Goal: Browse casually: Explore the website without a specific task or goal

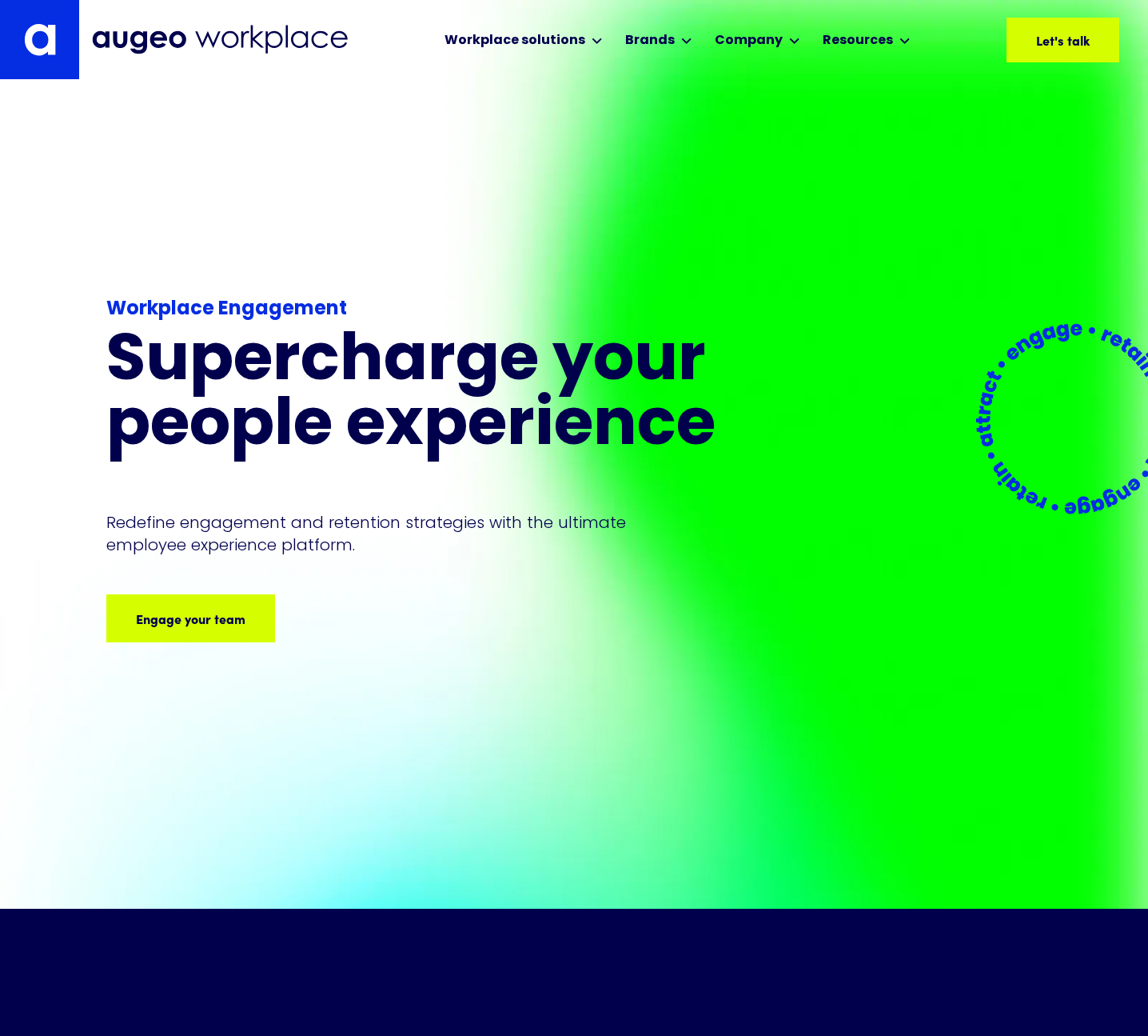
drag, startPoint x: 787, startPoint y: 166, endPoint x: 594, endPoint y: 188, distance: 194.2
click at [655, 188] on div "Workplace Engagement Supercharge your people experience Redefine engagement and…" at bounding box center [574, 494] width 935 height 828
click at [429, 281] on div "Workplace Engagement Supercharge your people experience Redefine engagement and…" at bounding box center [452, 494] width 691 height 501
